Goal: Information Seeking & Learning: Learn about a topic

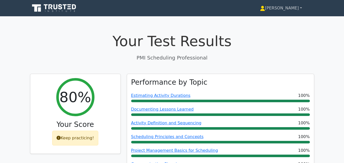
click at [300, 8] on link "[PERSON_NAME]" at bounding box center [281, 8] width 66 height 10
click at [301, 8] on link "[PERSON_NAME]" at bounding box center [281, 8] width 66 height 10
click at [286, 10] on link "[PERSON_NAME]" at bounding box center [281, 8] width 66 height 10
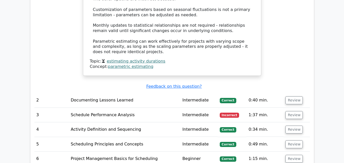
scroll to position [616, 0]
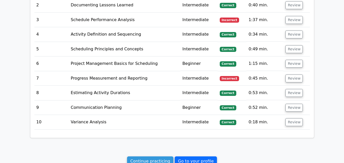
click at [197, 157] on link "Go to your profile" at bounding box center [196, 162] width 42 height 10
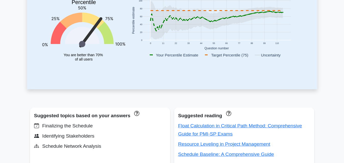
scroll to position [103, 0]
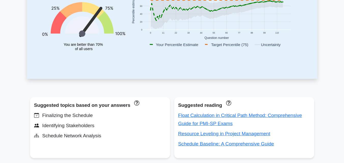
drag, startPoint x: 342, startPoint y: 43, endPoint x: 346, endPoint y: 35, distance: 9.5
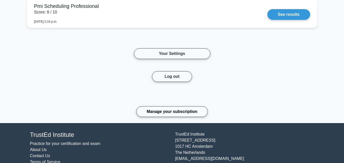
scroll to position [739, 0]
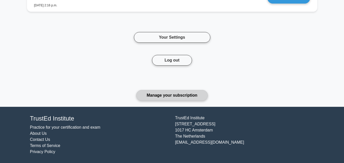
click at [157, 95] on link "Manage your subscription" at bounding box center [172, 95] width 72 height 11
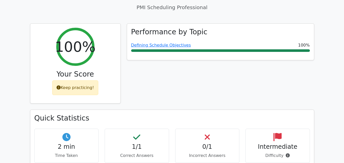
scroll to position [5, 0]
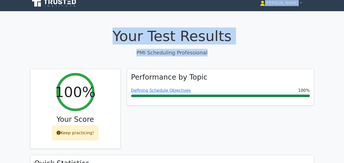
drag, startPoint x: 227, startPoint y: 5, endPoint x: 201, endPoint y: -8, distance: 29.0
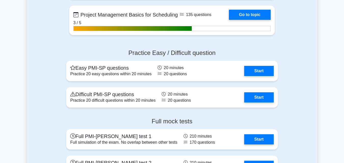
scroll to position [1145, 0]
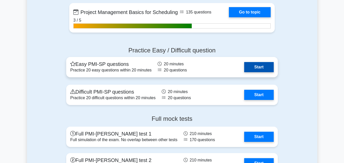
click at [251, 71] on link "Start" at bounding box center [259, 67] width 30 height 10
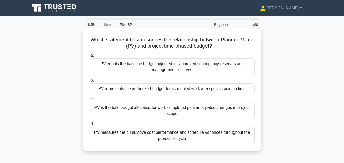
click at [228, 90] on div "PV represents the authorized budget for scheduled work at a specific point in t…" at bounding box center [172, 89] width 165 height 11
click at [90, 82] on input "b. PV represents the authorized budget for scheduled work at a specific point i…" at bounding box center [90, 80] width 0 height 3
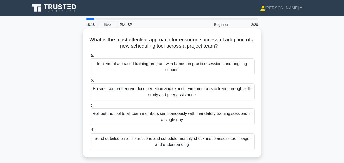
click at [213, 62] on div "Implement a phased training program with hands-on practice sessions and ongoing…" at bounding box center [172, 67] width 165 height 17
click at [90, 57] on input "a. Implement a phased training program with hands-on practice sessions and ongo…" at bounding box center [90, 55] width 0 height 3
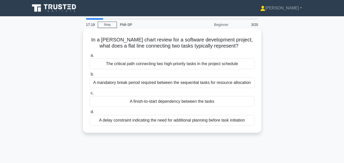
click at [174, 101] on div "A finish-to-start dependency between the tasks" at bounding box center [172, 101] width 165 height 11
click at [90, 95] on input "c. A finish-to-start dependency between the tasks" at bounding box center [90, 93] width 0 height 3
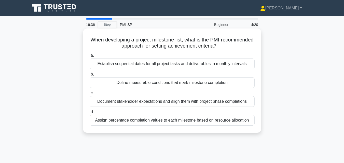
click at [164, 84] on div "Define measurable conditions that mark milestone completion" at bounding box center [172, 82] width 165 height 11
click at [90, 76] on input "b. Define measurable conditions that mark milestone completion" at bounding box center [90, 74] width 0 height 3
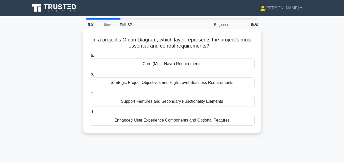
click at [156, 65] on div "Core (Must-Have) Requirements" at bounding box center [172, 64] width 165 height 11
click at [90, 57] on input "a. Core (Must-Have) Requirements" at bounding box center [90, 55] width 0 height 3
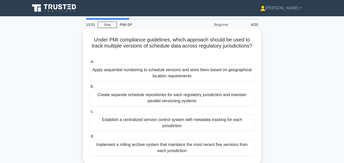
click at [117, 119] on div "Establish a centralized version control system with metadata tracking for each …" at bounding box center [172, 123] width 165 height 17
click at [90, 113] on input "c. Establish a centralized version control system with metadata tracking for ea…" at bounding box center [90, 111] width 0 height 3
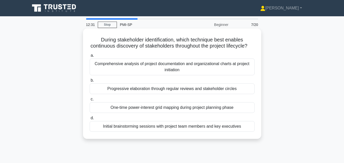
click at [119, 94] on div "Progressive elaboration through regular reviews and stakeholder circles" at bounding box center [172, 89] width 165 height 11
click at [90, 82] on input "b. Progressive elaboration through regular reviews and stakeholder circles" at bounding box center [90, 80] width 0 height 3
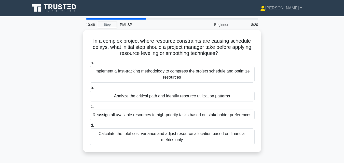
click at [119, 96] on div "Analyze the critical path and identify resource utilization patterns" at bounding box center [172, 96] width 165 height 11
click at [90, 90] on input "b. Analyze the critical path and identify resource utilization patterns" at bounding box center [90, 87] width 0 height 3
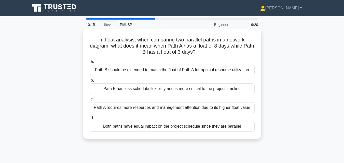
click at [119, 90] on div "Path B has less schedule flexibility and is more critical to the project timeli…" at bounding box center [172, 89] width 165 height 11
click at [90, 82] on input "b. Path B has less schedule flexibility and is more critical to the project tim…" at bounding box center [90, 80] width 0 height 3
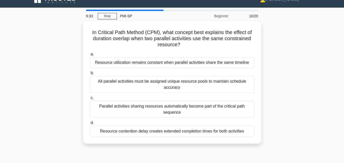
scroll to position [9, 0]
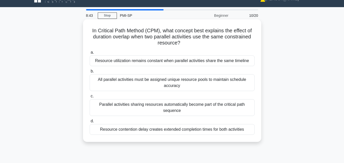
click at [242, 106] on div "Parallel activities sharing resources automatically become part of the critical…" at bounding box center [172, 107] width 165 height 17
click at [90, 98] on input "c. Parallel activities sharing resources automatically become part of the criti…" at bounding box center [90, 96] width 0 height 3
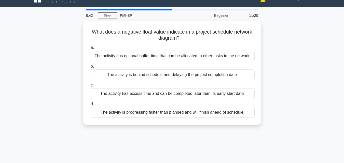
scroll to position [0, 0]
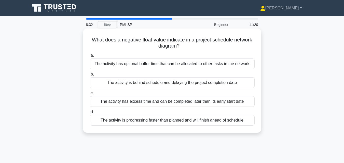
click at [218, 82] on div "The activity is behind schedule and delaying the project completion date" at bounding box center [172, 82] width 165 height 11
click at [90, 76] on input "b. The activity is behind schedule and delaying the project completion date" at bounding box center [90, 74] width 0 height 3
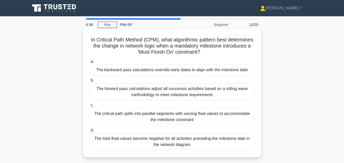
click at [190, 71] on div "The backward pass calculations override early dates to align with the milestone…" at bounding box center [172, 70] width 165 height 11
click at [90, 63] on input "a. The backward pass calculations override early dates to align with the milest…" at bounding box center [90, 61] width 0 height 3
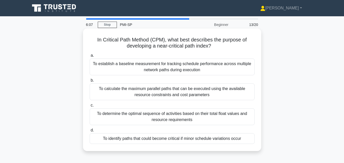
click at [188, 118] on div "To determine the optimal sequence of activities based on their total float valu…" at bounding box center [172, 117] width 165 height 17
click at [90, 107] on input "c. To determine the optimal sequence of activities based on their total float v…" at bounding box center [90, 105] width 0 height 3
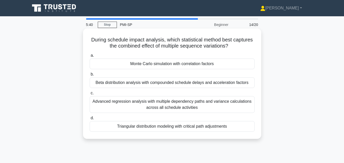
click at [173, 64] on div "Monte Carlo simulation with correlation factors" at bounding box center [172, 64] width 165 height 11
click at [90, 57] on input "a. Monte Carlo simulation with correlation factors" at bounding box center [90, 55] width 0 height 3
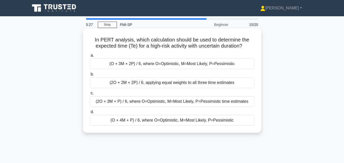
click at [145, 120] on div "(O + 4M + P) / 6, where O=Optimistic, M=Most Likely, P=Pessimistic" at bounding box center [172, 120] width 165 height 11
click at [90, 114] on input "d. (O + 4M + P) / 6, where O=Optimistic, M=Most Likely, P=Pessimistic" at bounding box center [90, 112] width 0 height 3
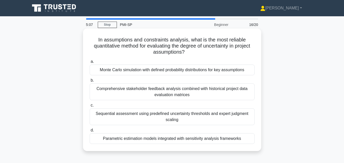
click at [126, 71] on div "Monte Carlo simulation with defined probability distributions for key assumptio…" at bounding box center [172, 70] width 165 height 11
click at [90, 63] on input "a. Monte Carlo simulation with defined probability distributions for key assump…" at bounding box center [90, 61] width 0 height 3
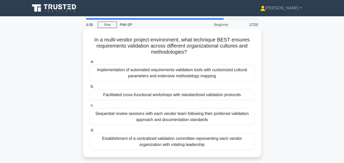
click at [132, 92] on div "Facilitated cross-functional workshops with standardized validation protocols" at bounding box center [172, 95] width 165 height 11
click at [90, 88] on input "b. Facilitated cross-functional workshops with standardized validation protocols" at bounding box center [90, 86] width 0 height 3
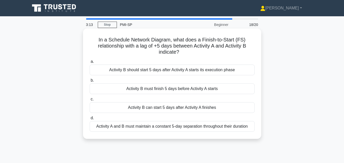
click at [141, 108] on div "Activity B can start 5 days after Activity A finishes" at bounding box center [172, 107] width 165 height 11
click at [90, 101] on input "c. Activity B can start 5 days after Activity A finishes" at bounding box center [90, 99] width 0 height 3
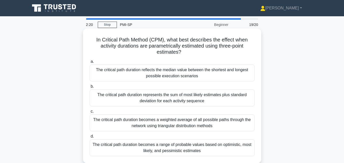
click at [173, 120] on div "The critical path duration becomes a weighted average of all possible paths thr…" at bounding box center [172, 123] width 165 height 17
click at [90, 113] on input "c. The critical path duration becomes a weighted average of all possible paths …" at bounding box center [90, 111] width 0 height 3
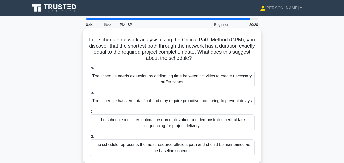
click at [165, 101] on div "The schedule has zero total float and may require proactive monitoring to preve…" at bounding box center [172, 101] width 165 height 11
click at [90, 94] on input "b. The schedule has zero total float and may require proactive monitoring to pr…" at bounding box center [90, 92] width 0 height 3
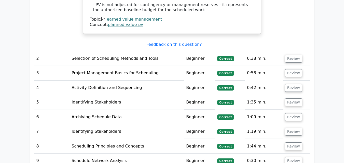
scroll to position [588, 0]
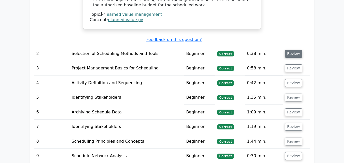
click at [295, 50] on button "Review" at bounding box center [293, 54] width 17 height 8
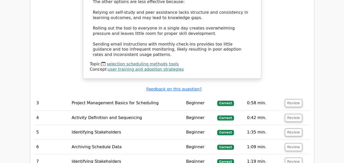
scroll to position [849, 0]
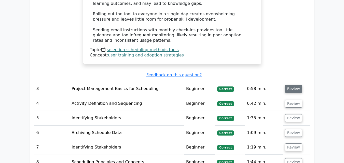
click at [295, 85] on button "Review" at bounding box center [293, 89] width 17 height 8
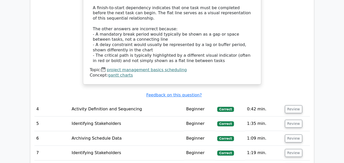
scroll to position [1087, 0]
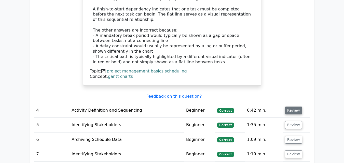
click at [295, 107] on button "Review" at bounding box center [293, 111] width 17 height 8
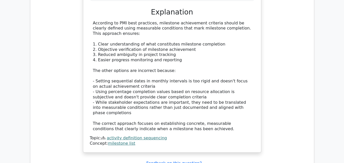
scroll to position [1332, 0]
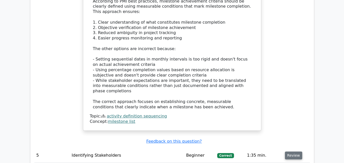
click at [294, 152] on button "Review" at bounding box center [293, 156] width 17 height 8
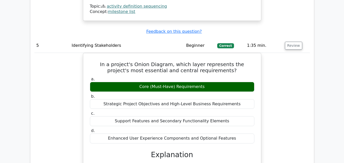
scroll to position [1461, 0]
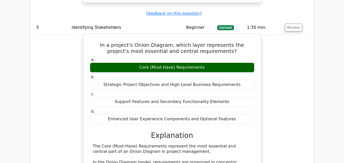
drag, startPoint x: 93, startPoint y: 114, endPoint x: 214, endPoint y: 117, distance: 121.8
copy div "Onion Diagram in project management."
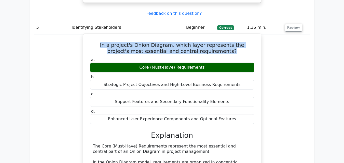
drag, startPoint x: 91, startPoint y: 7, endPoint x: 235, endPoint y: 16, distance: 144.7
click at [235, 42] on h5 "In a project's Onion Diagram, which layer represents the project's most essenti…" at bounding box center [172, 48] width 166 height 12
copy h5 "In a project's Onion Diagram, which layer represents the project's most essenti…"
drag, startPoint x: 113, startPoint y: 46, endPoint x: 251, endPoint y: 78, distance: 141.9
click at [251, 78] on div "a. Core (Must-Have) Requirements b. Strategic Project Objectives and High-Level…" at bounding box center [172, 90] width 171 height 69
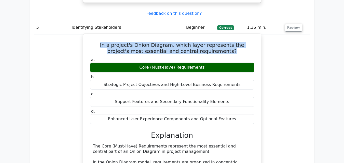
copy div "Strategic Project Objectives and High-Level Business Requirements c. Support Fe…"
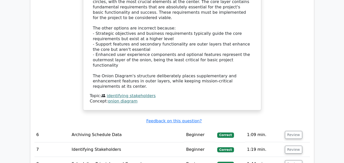
scroll to position [1632, 0]
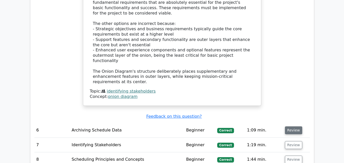
click at [292, 127] on button "Review" at bounding box center [293, 131] width 17 height 8
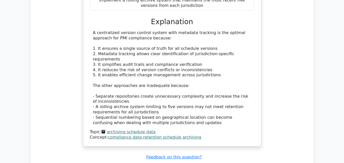
scroll to position [1886, 0]
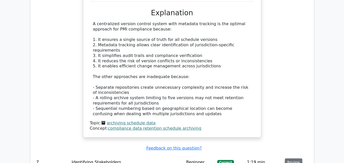
click at [290, 159] on button "Review" at bounding box center [293, 163] width 17 height 8
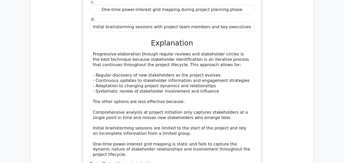
scroll to position [2140, 0]
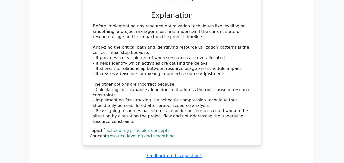
scroll to position [2456, 0]
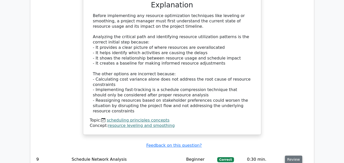
click at [295, 156] on button "Review" at bounding box center [293, 160] width 17 height 8
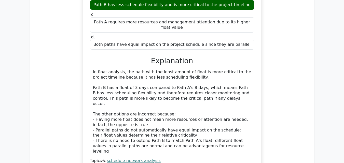
scroll to position [2687, 0]
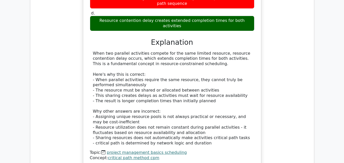
scroll to position [2987, 0]
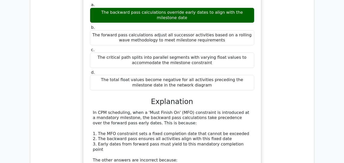
scroll to position [3224, 0]
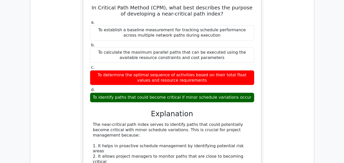
scroll to position [3515, 0]
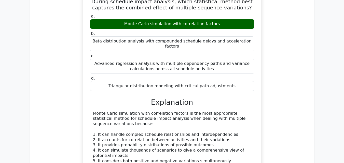
scroll to position [3827, 0]
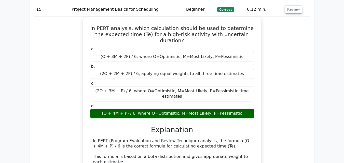
scroll to position [4071, 0]
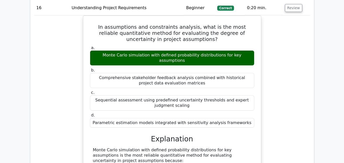
scroll to position [4347, 0]
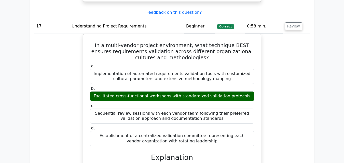
scroll to position [4647, 0]
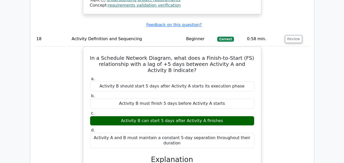
scroll to position [4945, 0]
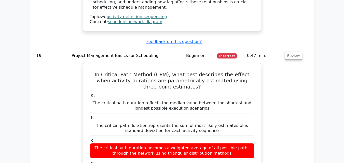
scroll to position [5196, 0]
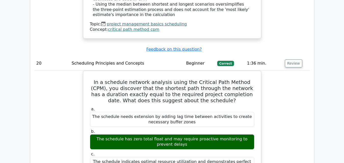
scroll to position [5479, 0]
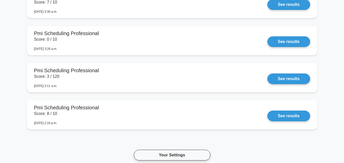
scroll to position [662, 0]
